Goal: Check status

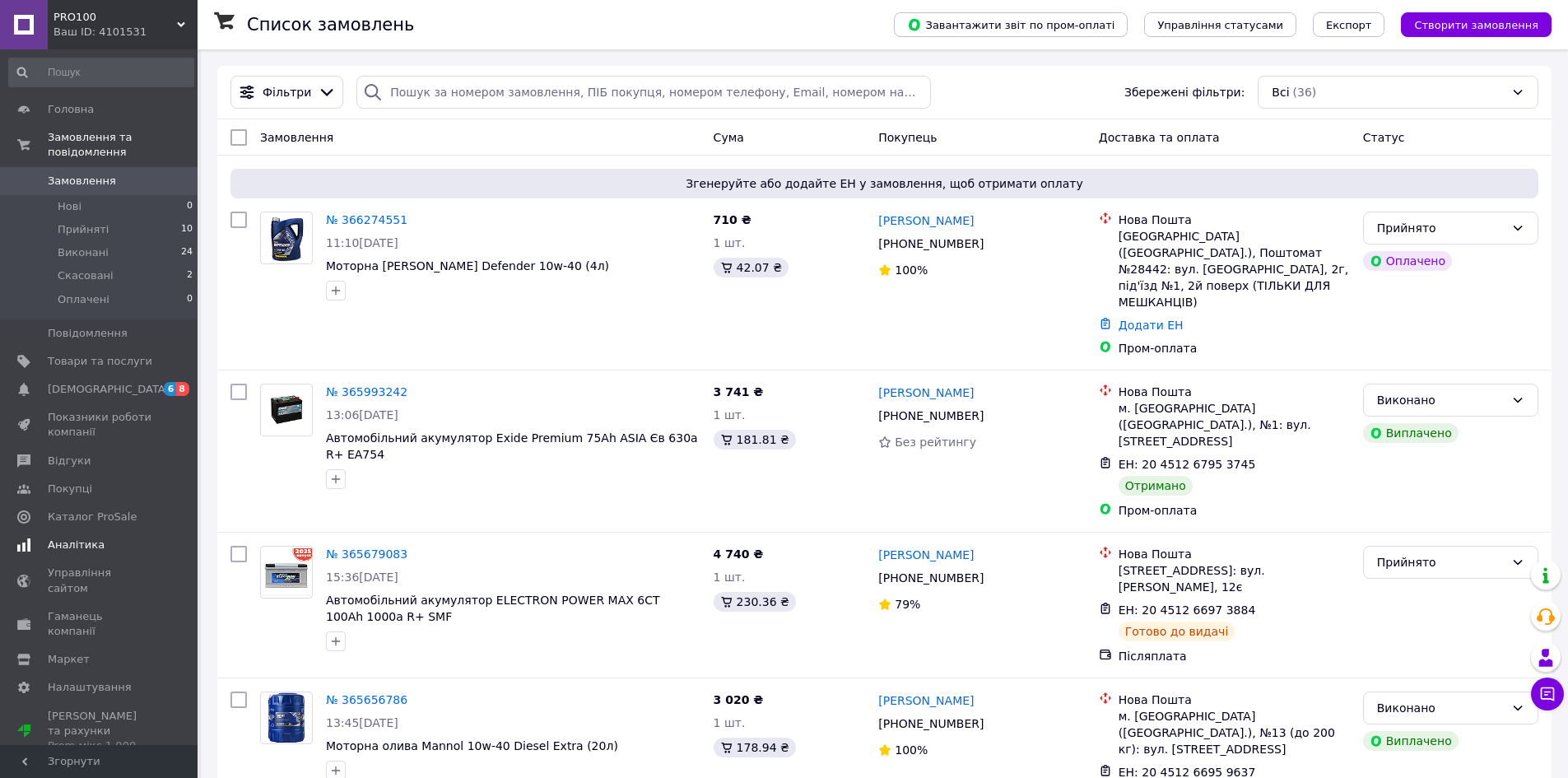
click at [73, 537] on span "Аналітика" at bounding box center [76, 545] width 57 height 15
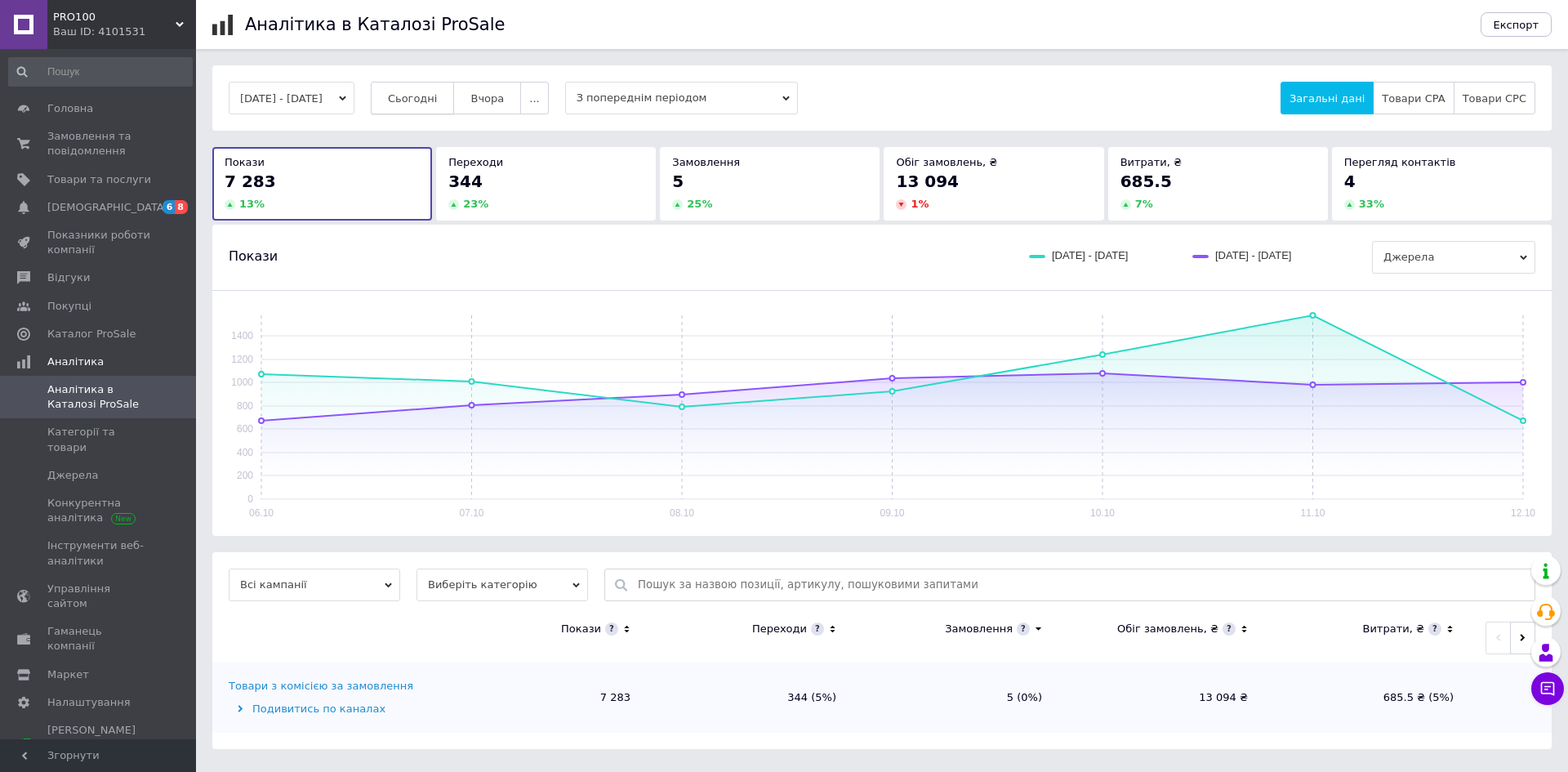
click at [437, 101] on span "Сьогодні" at bounding box center [413, 98] width 50 height 12
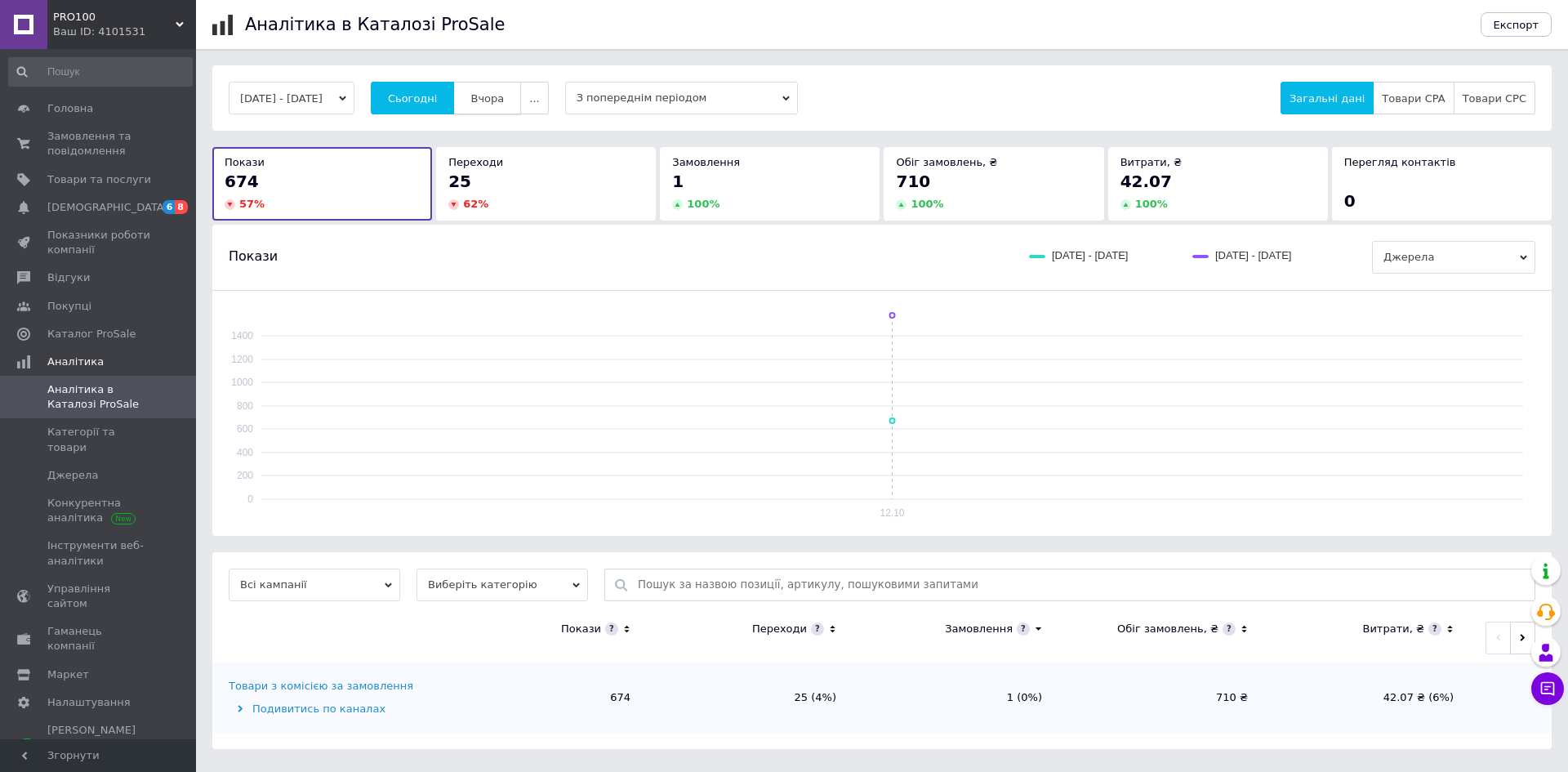
click at [504, 98] on span "Вчора" at bounding box center [487, 98] width 33 height 12
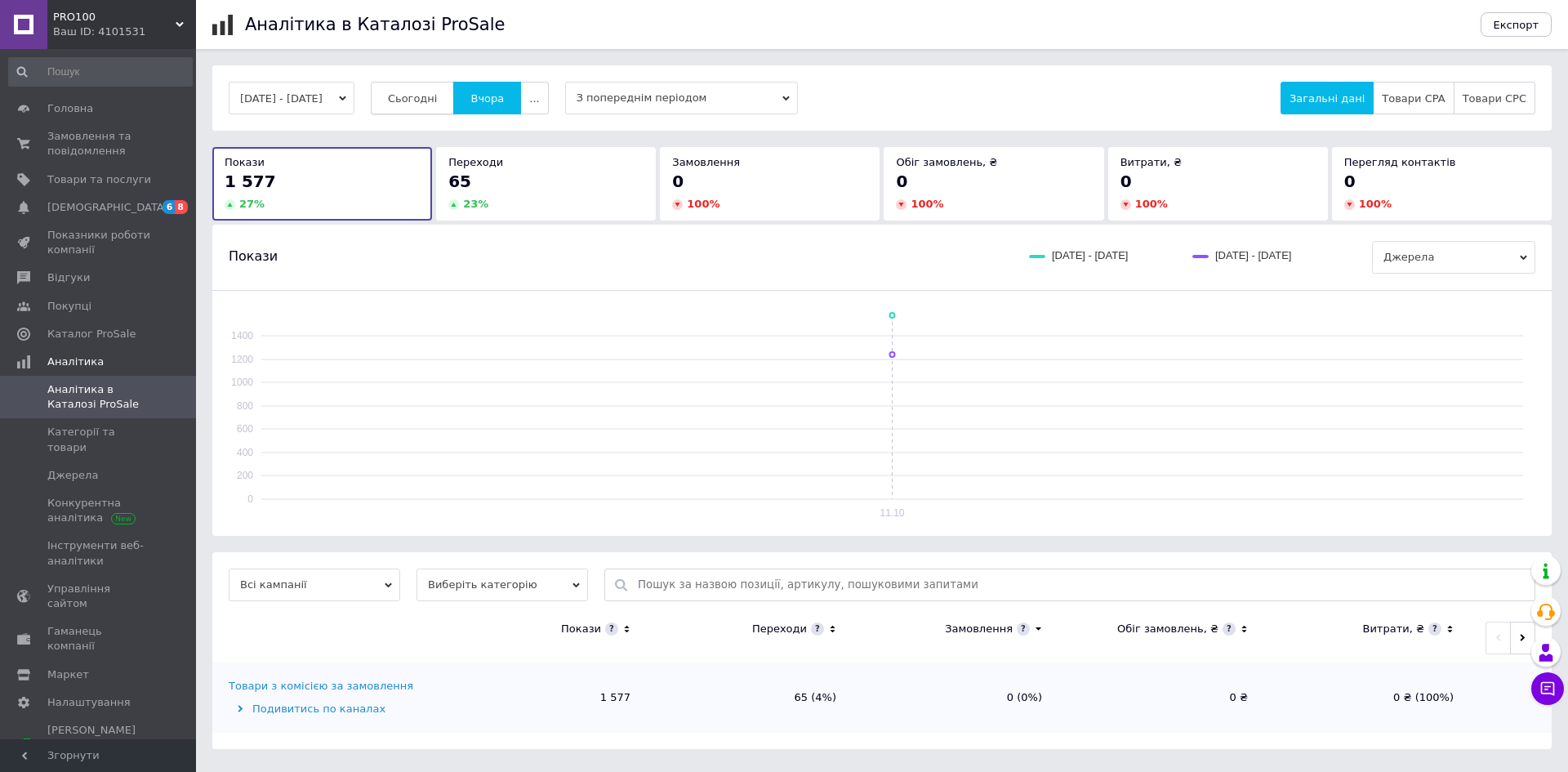
click at [437, 99] on span "Сьогодні" at bounding box center [413, 98] width 50 height 12
